Goal: Transaction & Acquisition: Purchase product/service

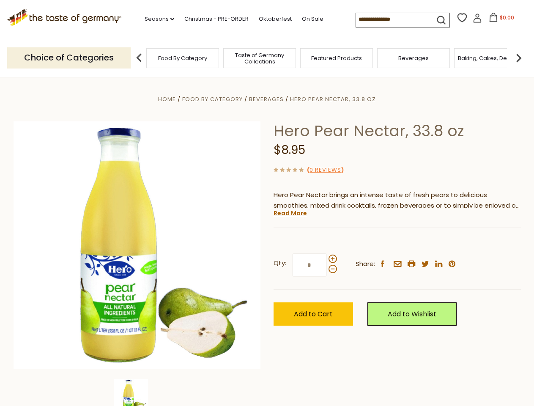
click at [267, 203] on div "Home Food By Category [GEOGRAPHIC_DATA] Hero Pear Nectar, 33.8 oz Hero Pear Nec…" at bounding box center [267, 256] width 520 height 325
click at [156, 19] on link "Seasons dropdown_arrow" at bounding box center [160, 18] width 30 height 9
click at [392, 19] on input at bounding box center [391, 19] width 71 height 12
click at [499, 20] on span "$0.00" at bounding box center [506, 17] width 14 height 7
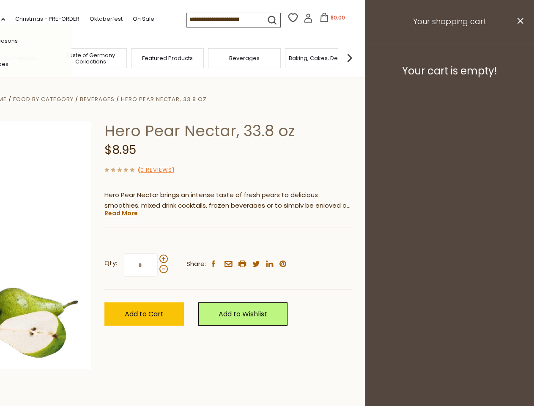
click at [71, 57] on div "All Seasons Recipes Game Day [DATE] [DATE] [DATE][PERSON_NAME] [DATE] Springfes…" at bounding box center [23, 203] width 96 height 358
click at [518, 57] on footer "Your cart is empty!" at bounding box center [449, 71] width 169 height 55
click at [267, 241] on div "Qty: * Share: facebook email printer twitter linkedin pinterest" at bounding box center [227, 264] width 247 height 49
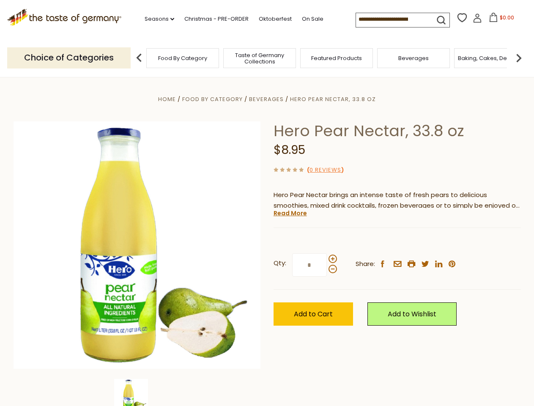
click at [137, 392] on div "Home Food By Category [GEOGRAPHIC_DATA] Hero Pear Nectar, 33.8 oz Hero Pear Nec…" at bounding box center [267, 256] width 520 height 325
click at [137, 392] on img at bounding box center [131, 396] width 34 height 34
click at [289, 213] on link "Read More" at bounding box center [289, 213] width 33 height 8
